Goal: Task Accomplishment & Management: Use online tool/utility

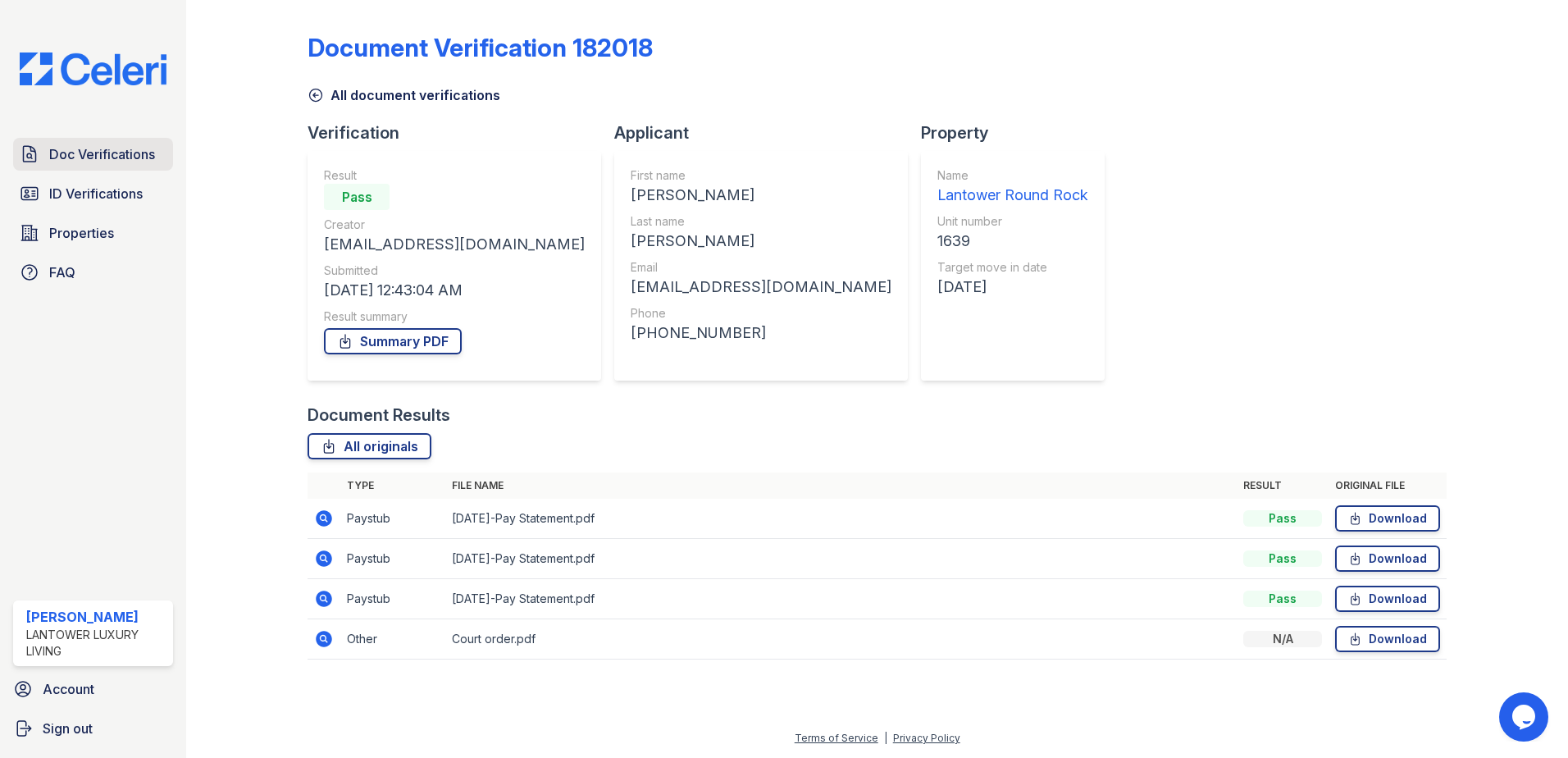
drag, startPoint x: 84, startPoint y: 160, endPoint x: 81, endPoint y: 145, distance: 15.3
click at [84, 160] on span "Doc Verifications" at bounding box center [102, 154] width 106 height 20
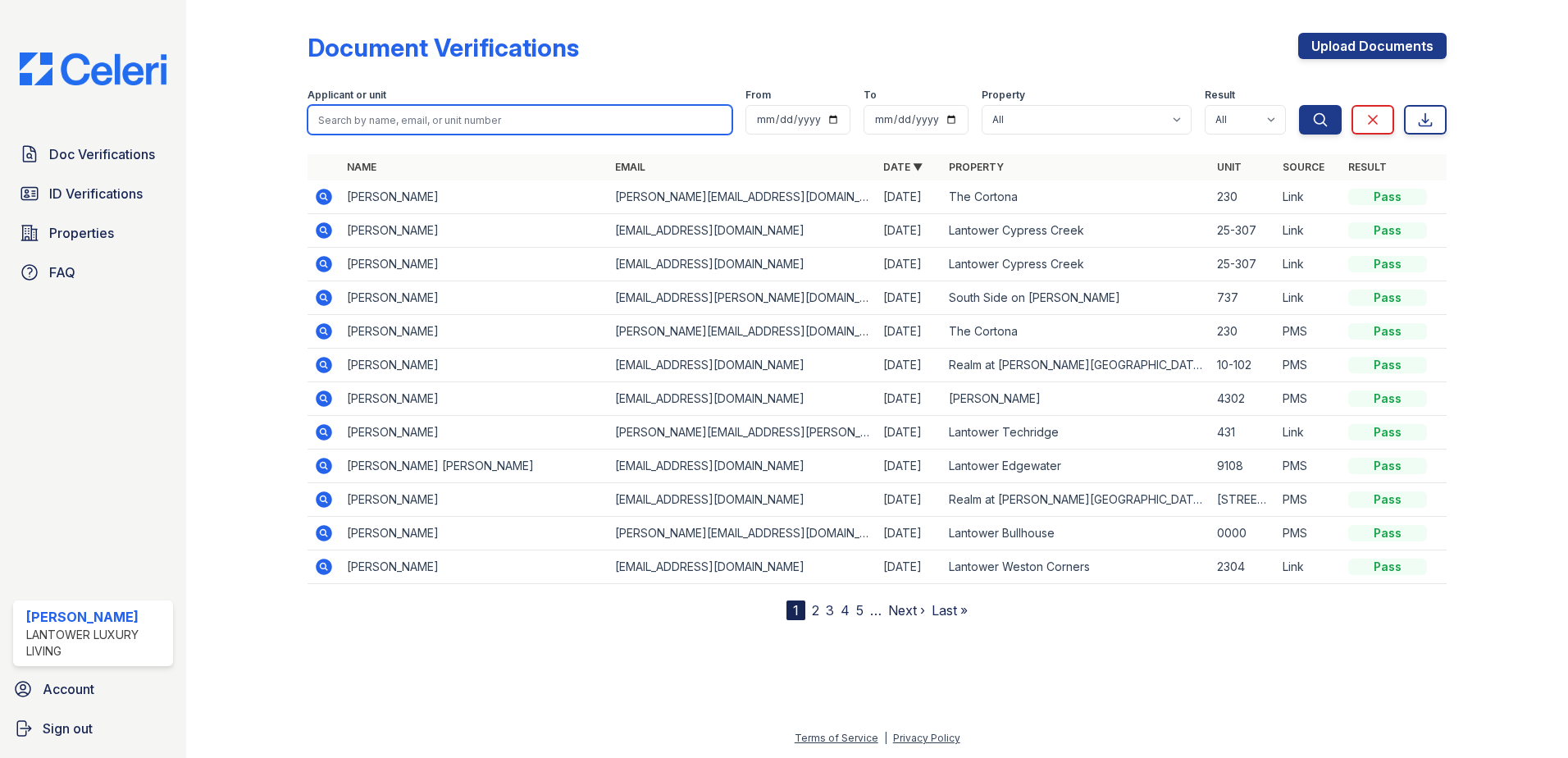
click at [460, 125] on input "search" at bounding box center [520, 120] width 425 height 30
type input "zayna"
click at [1299, 105] on button "Search" at bounding box center [1320, 120] width 43 height 30
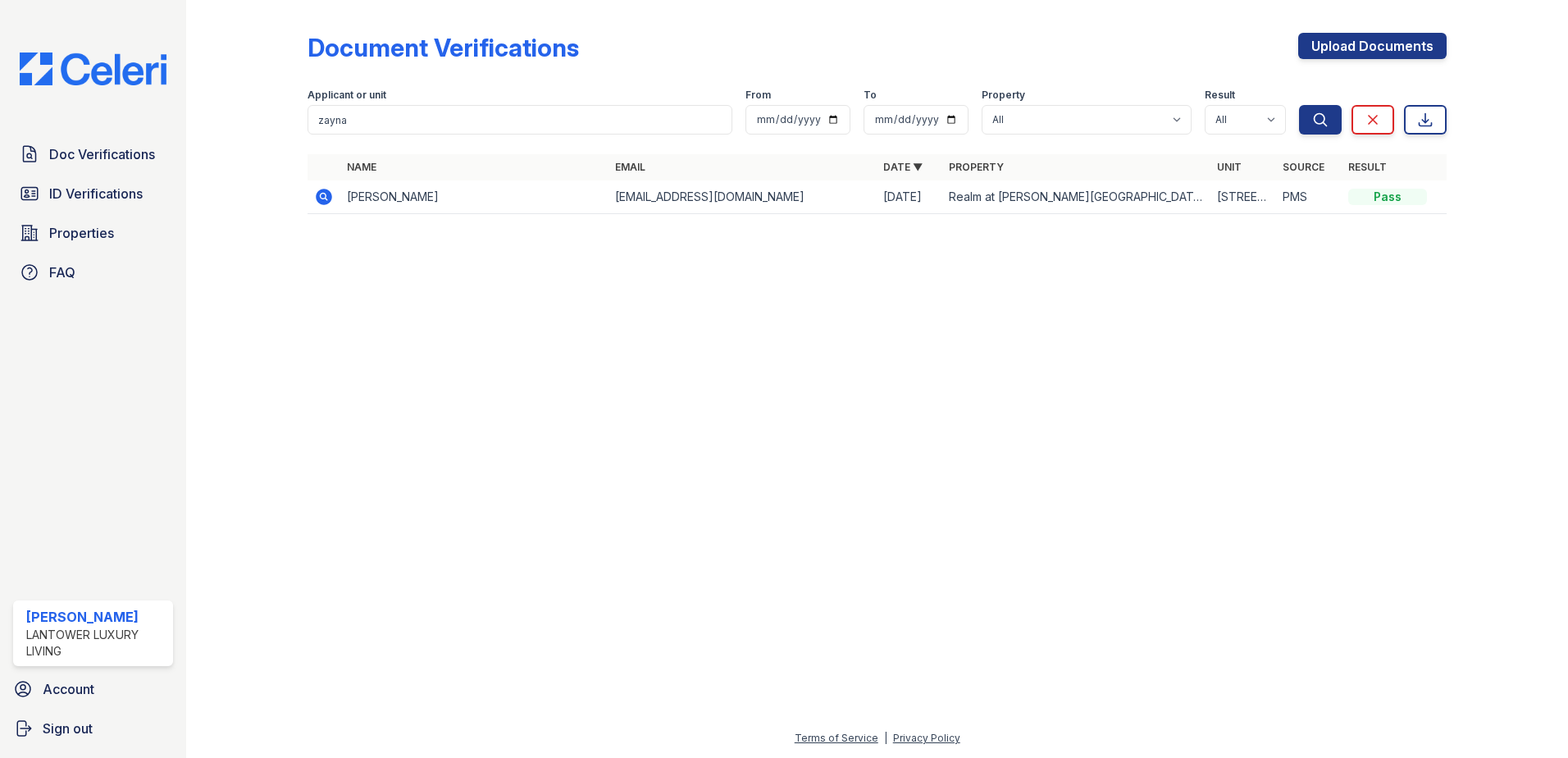
click at [320, 191] on icon at bounding box center [324, 197] width 16 height 16
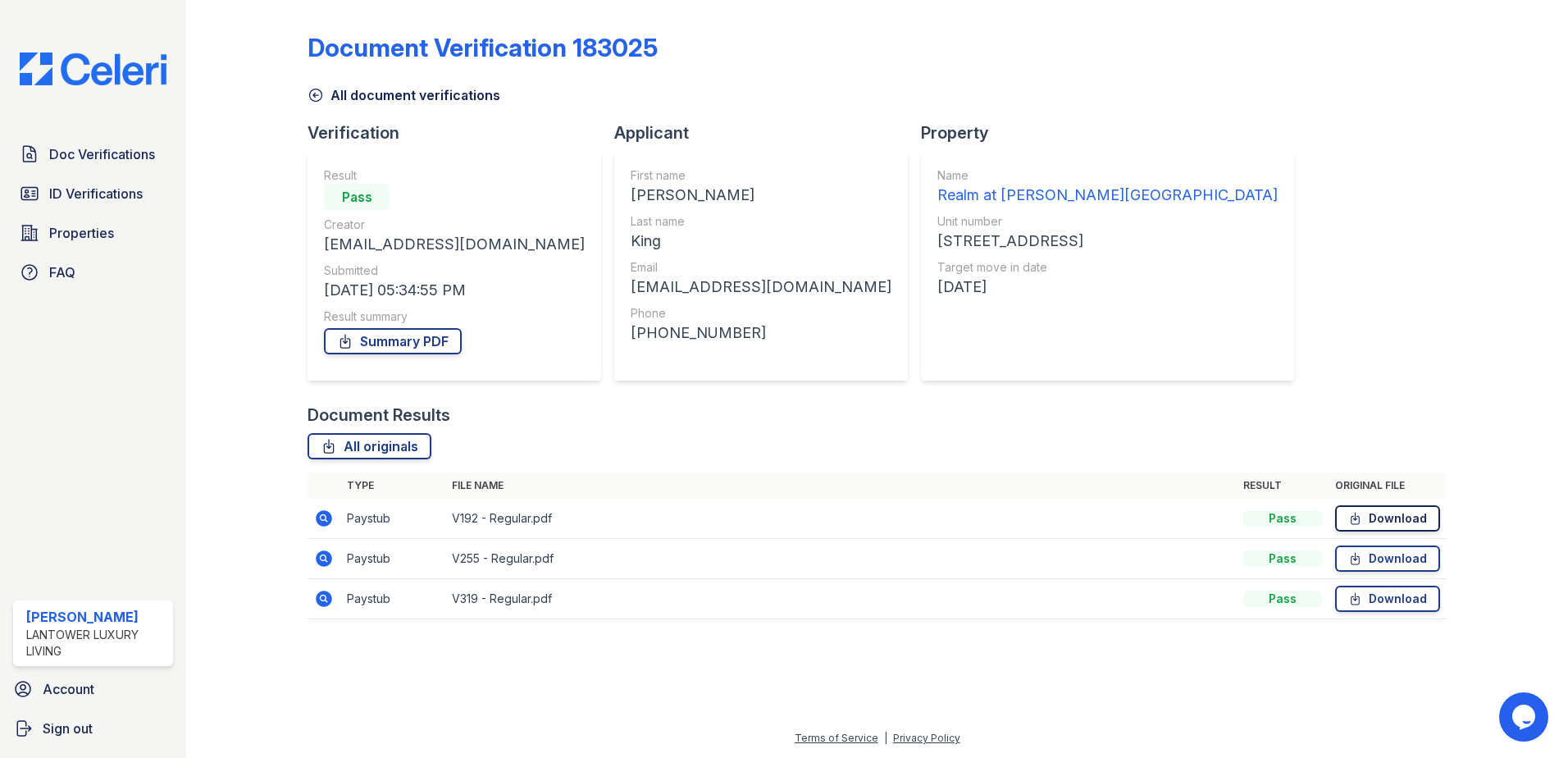
click at [1374, 529] on link "Download" at bounding box center [1388, 519] width 105 height 26
click at [1380, 565] on link "Download" at bounding box center [1388, 559] width 105 height 26
click at [1380, 597] on link "Download" at bounding box center [1388, 598] width 105 height 26
click at [72, 163] on span "Doc Verifications" at bounding box center [102, 154] width 106 height 20
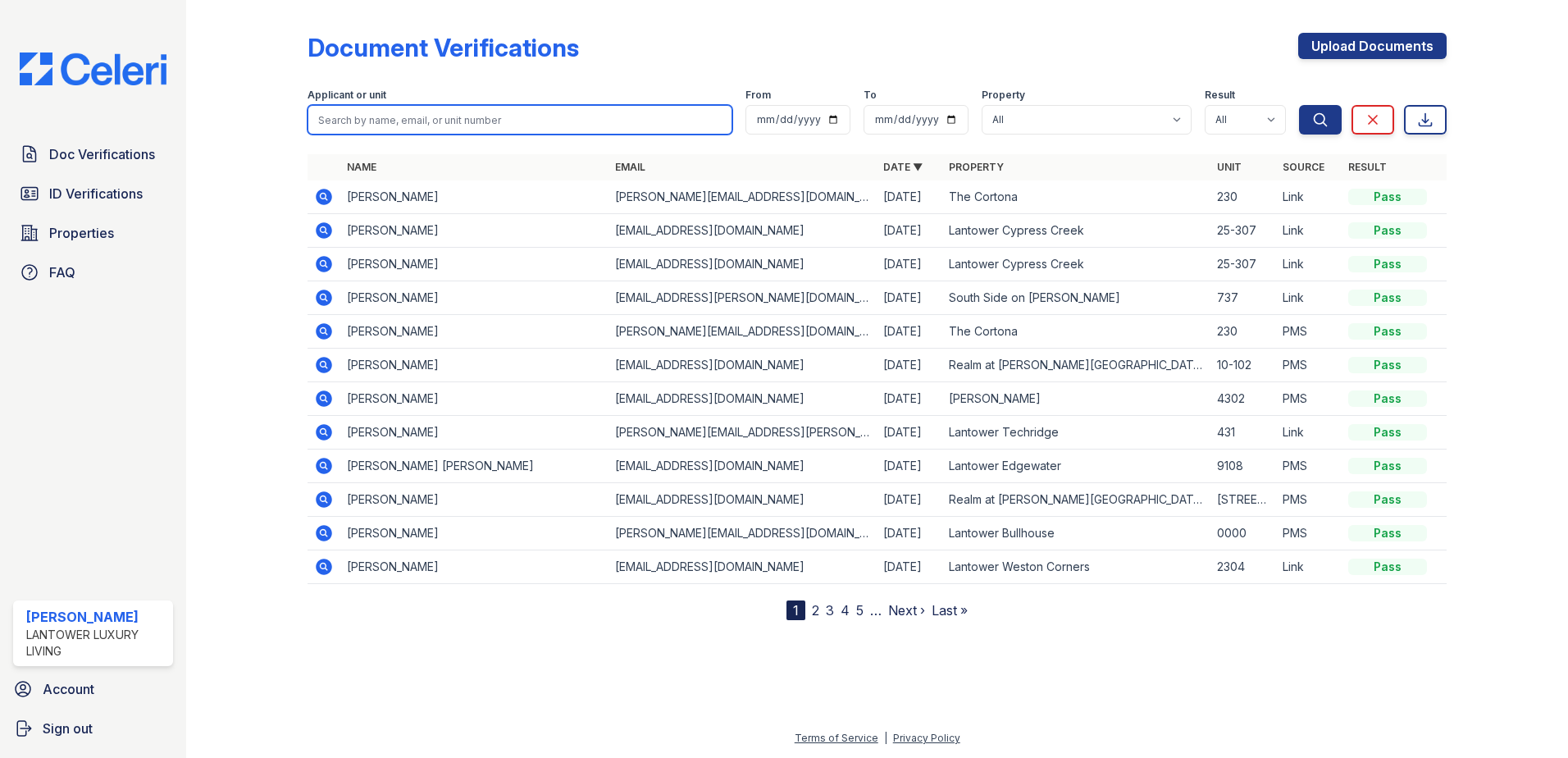
click at [370, 115] on input "search" at bounding box center [520, 120] width 425 height 30
type input "makayla"
click at [1299, 105] on button "Search" at bounding box center [1320, 120] width 43 height 30
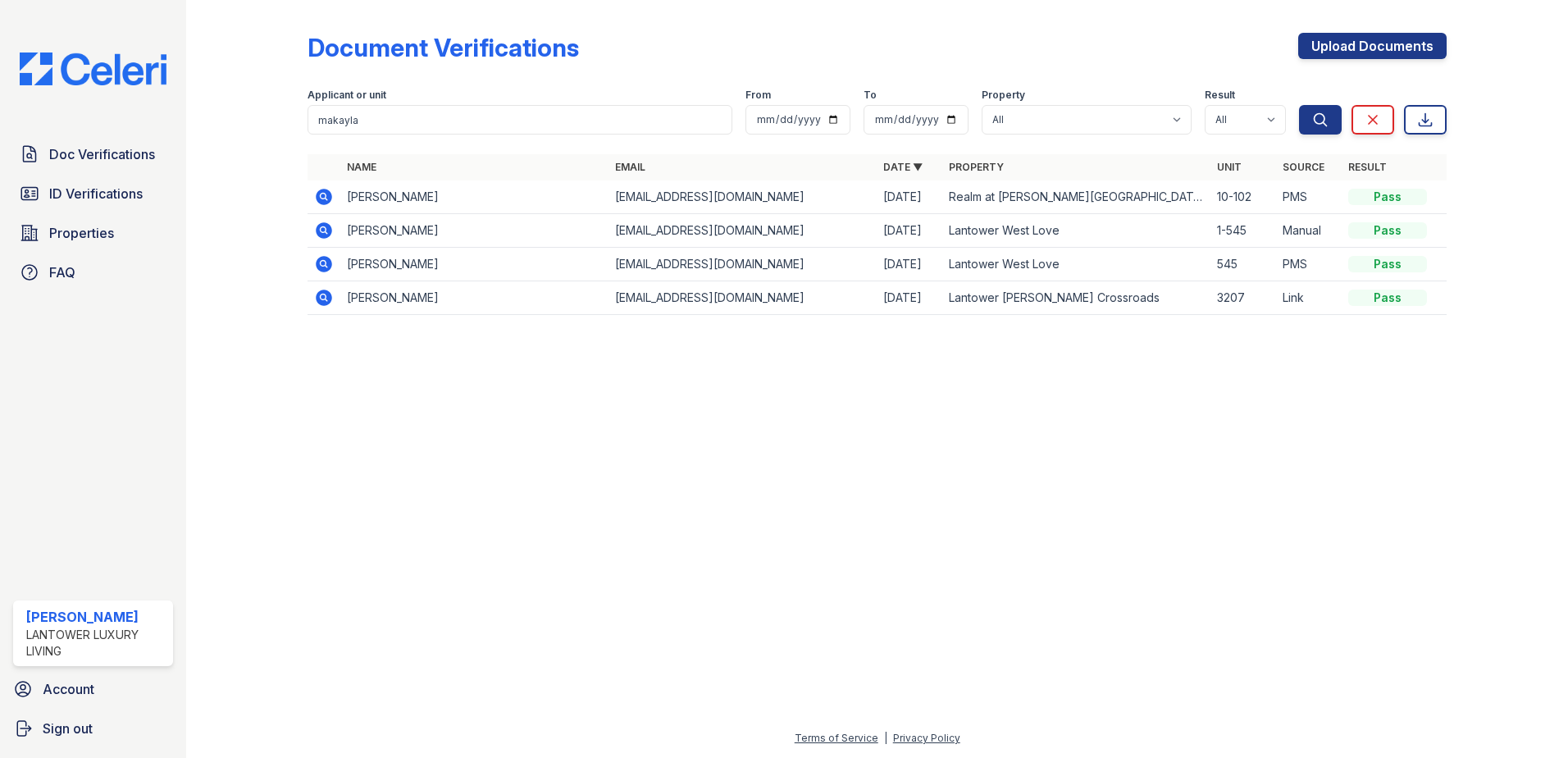
click at [319, 199] on icon at bounding box center [324, 197] width 16 height 16
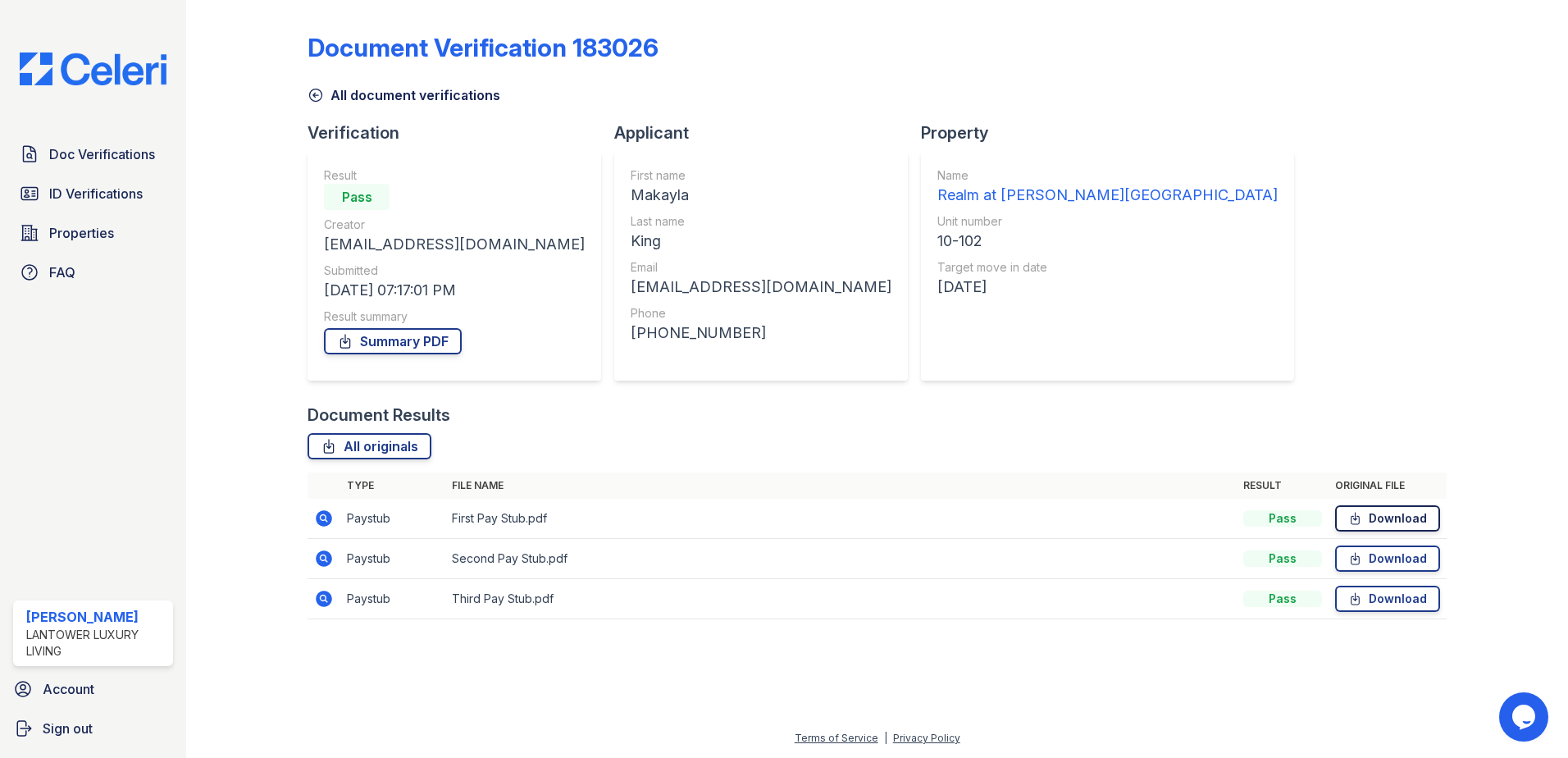
click at [1396, 520] on link "Download" at bounding box center [1388, 519] width 105 height 26
click at [1375, 564] on link "Download" at bounding box center [1388, 559] width 105 height 26
click at [1371, 598] on link "Download" at bounding box center [1388, 598] width 105 height 26
